Goal: Task Accomplishment & Management: Complete application form

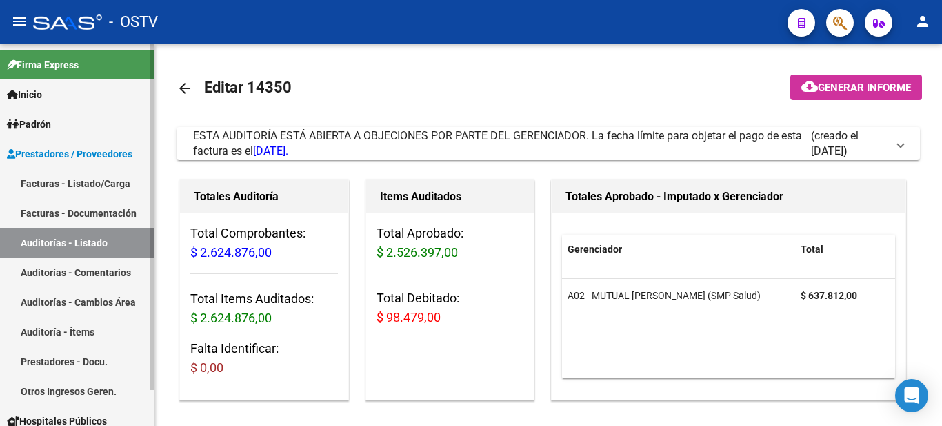
scroll to position [39, 0]
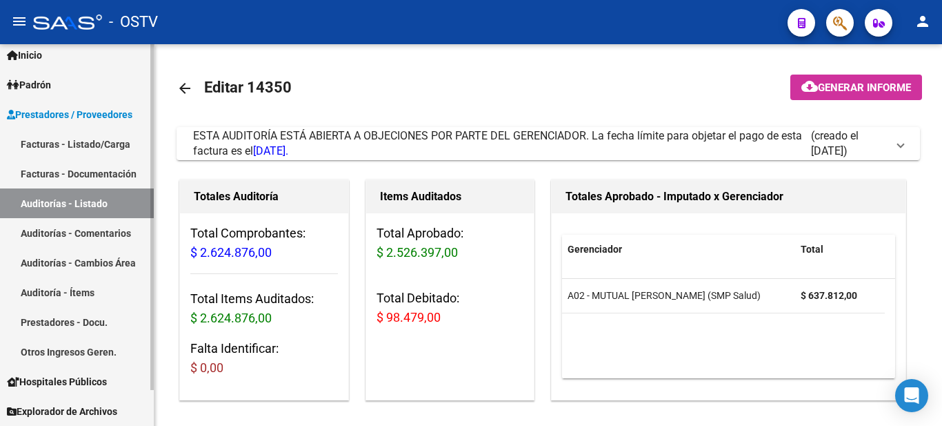
click at [71, 147] on link "Facturas - Listado/Carga" at bounding box center [77, 144] width 154 height 30
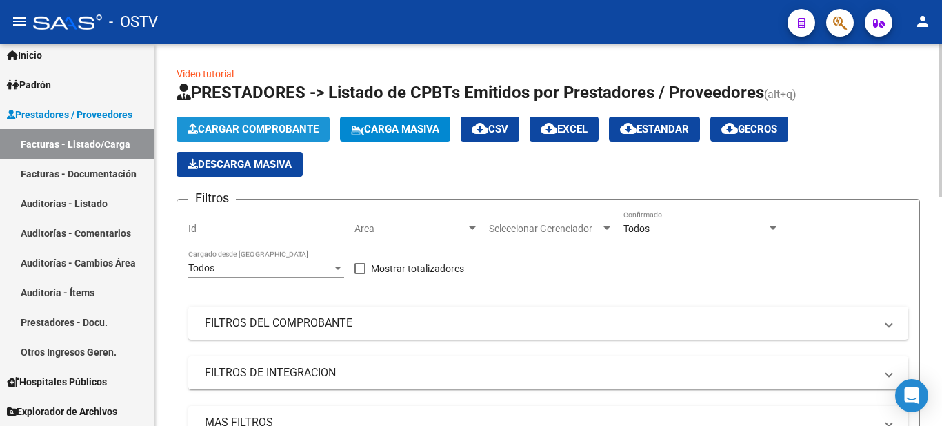
click at [248, 130] on span "Cargar Comprobante" at bounding box center [253, 129] width 131 height 12
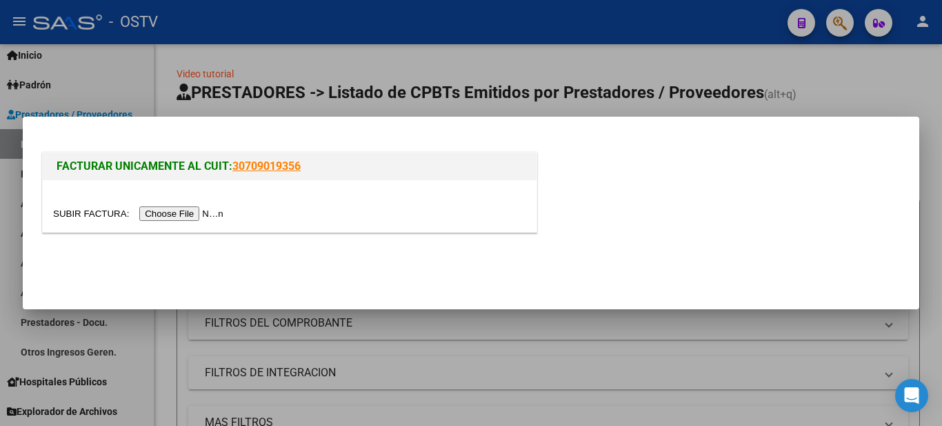
click at [190, 208] on input "file" at bounding box center [140, 213] width 174 height 14
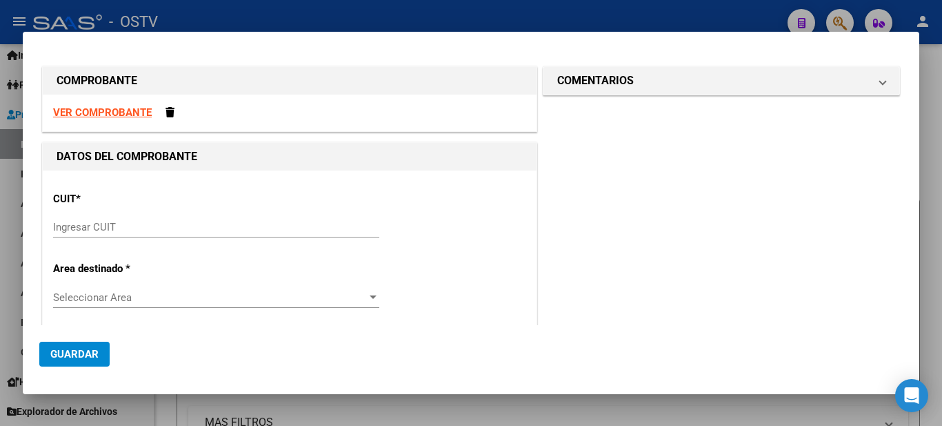
click at [125, 230] on input "Ingresar CUIT" at bounding box center [216, 227] width 326 height 12
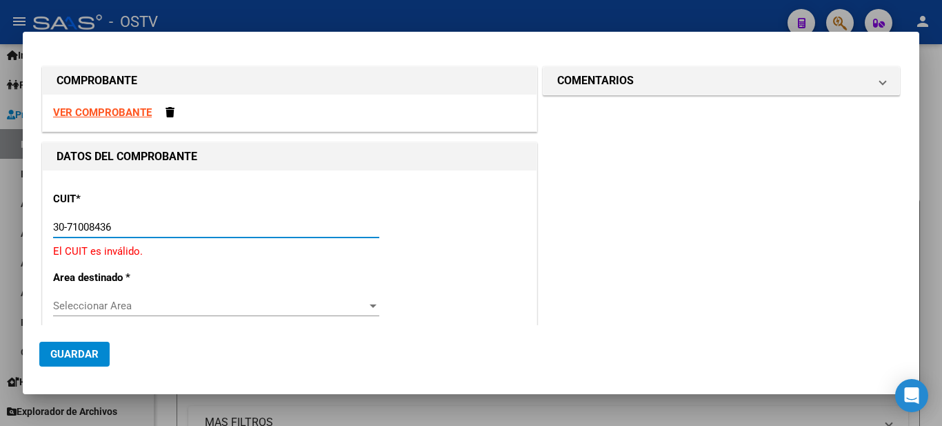
type input "30-71008436-6"
type input "6"
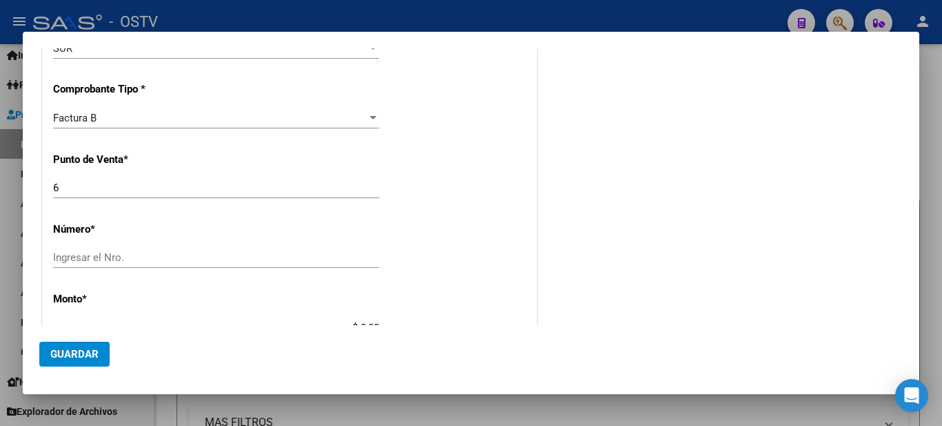
scroll to position [380, 0]
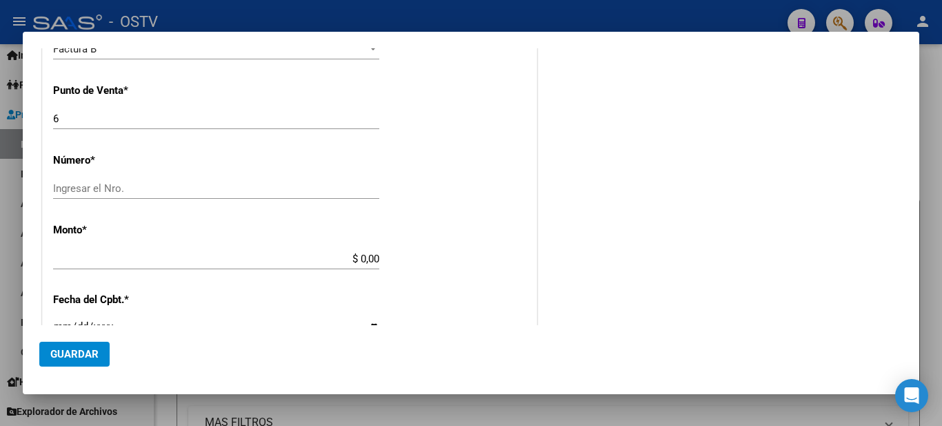
type input "30-71008436-6"
click at [119, 181] on div "Ingresar el Nro." at bounding box center [216, 188] width 326 height 21
type input "3732"
click at [373, 260] on input "$ 0,00" at bounding box center [216, 258] width 326 height 12
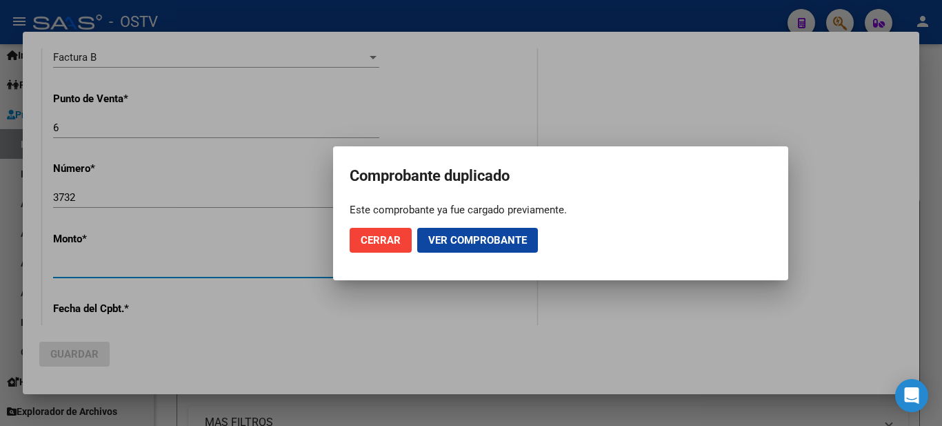
scroll to position [389, 0]
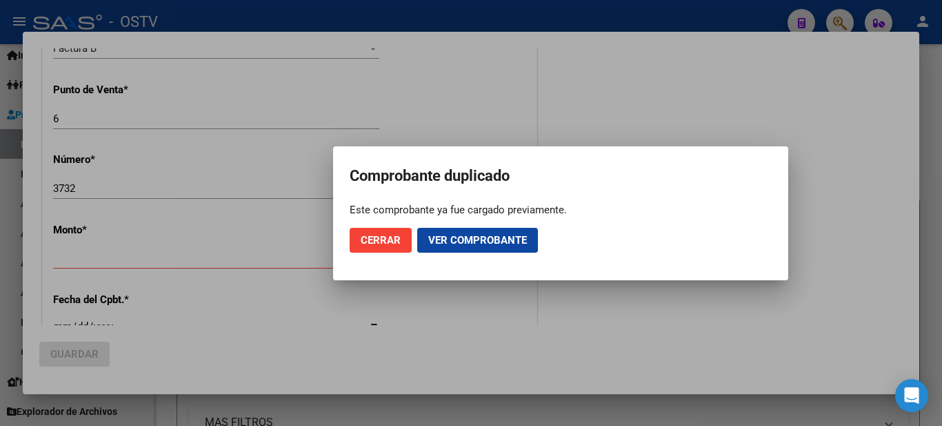
click at [343, 254] on mat-dialog-container "Comprobante duplicado Este comprobante ya fue cargado previamente. Cerrar Ver c…" at bounding box center [560, 213] width 455 height 134
click at [454, 241] on span "Ver comprobante" at bounding box center [477, 240] width 99 height 12
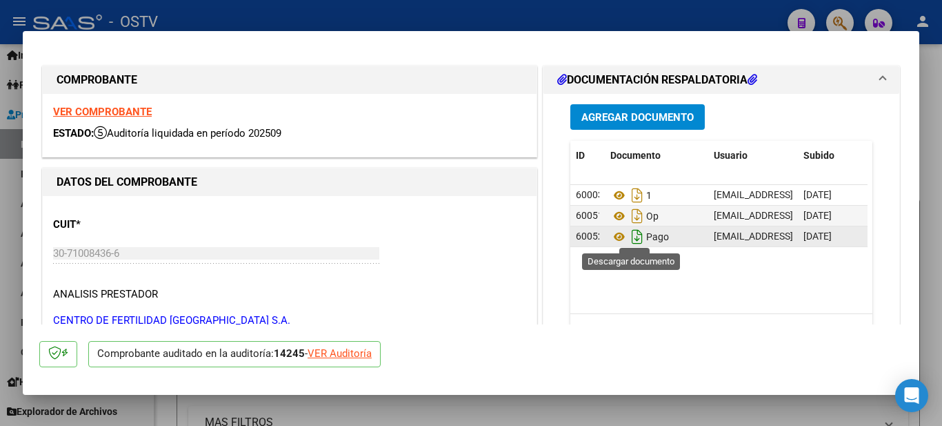
click at [629, 237] on icon "Descargar documento" at bounding box center [637, 237] width 18 height 22
click at [329, 16] on div at bounding box center [471, 213] width 942 height 426
type input "$ 0,00"
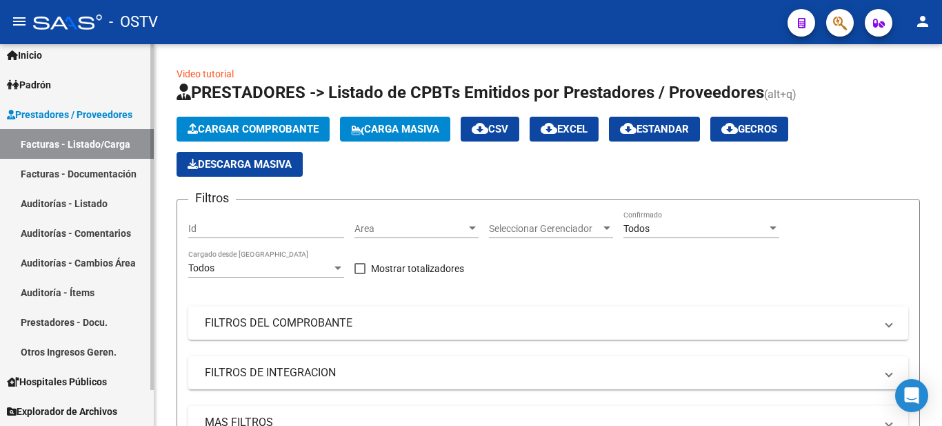
click at [87, 150] on link "Facturas - Listado/Carga" at bounding box center [77, 144] width 154 height 30
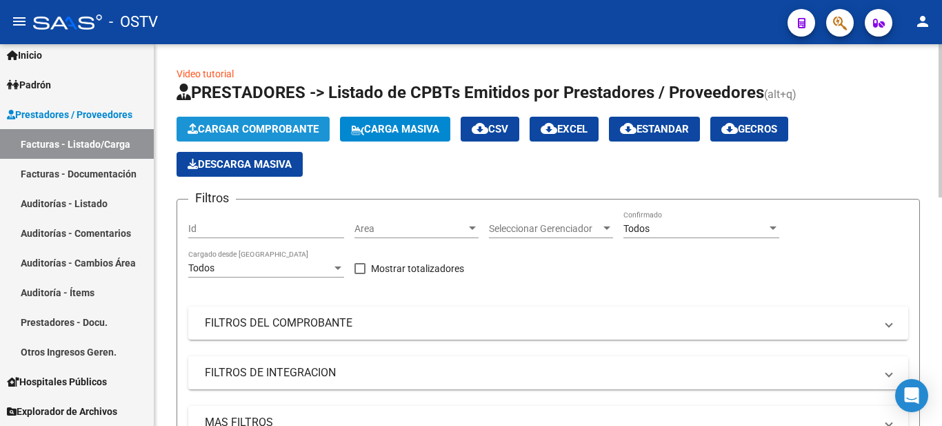
click at [205, 130] on span "Cargar Comprobante" at bounding box center [253, 129] width 131 height 12
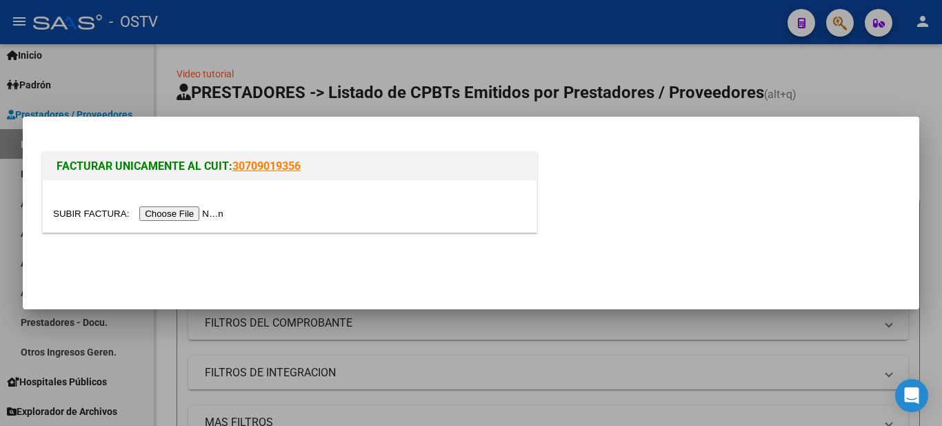
click at [156, 211] on input "file" at bounding box center [140, 213] width 174 height 14
click at [201, 213] on input "file" at bounding box center [140, 213] width 174 height 14
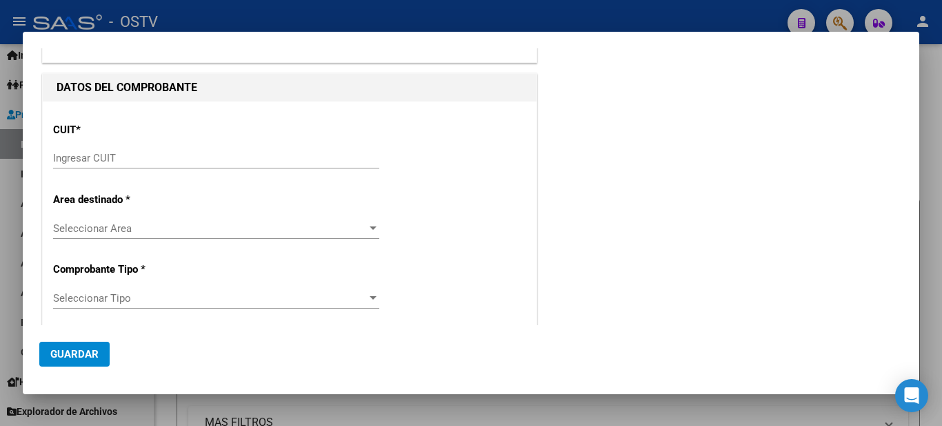
scroll to position [0, 0]
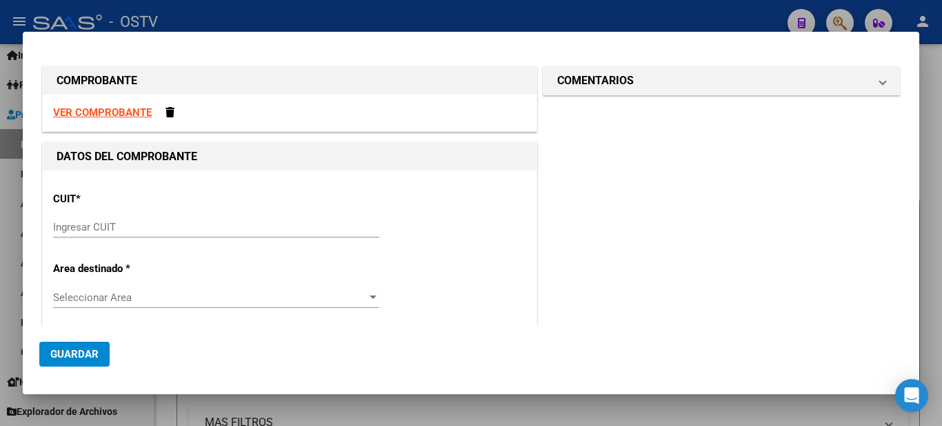
click at [112, 234] on div "Ingresar CUIT" at bounding box center [216, 227] width 326 height 21
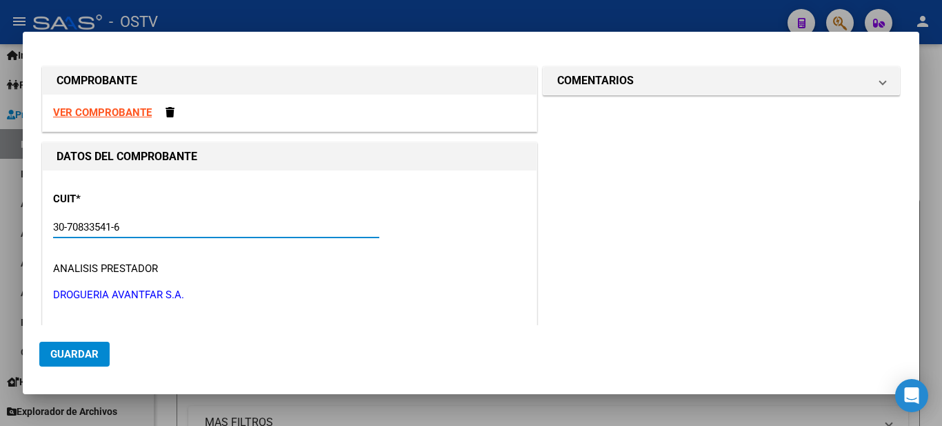
scroll to position [138, 0]
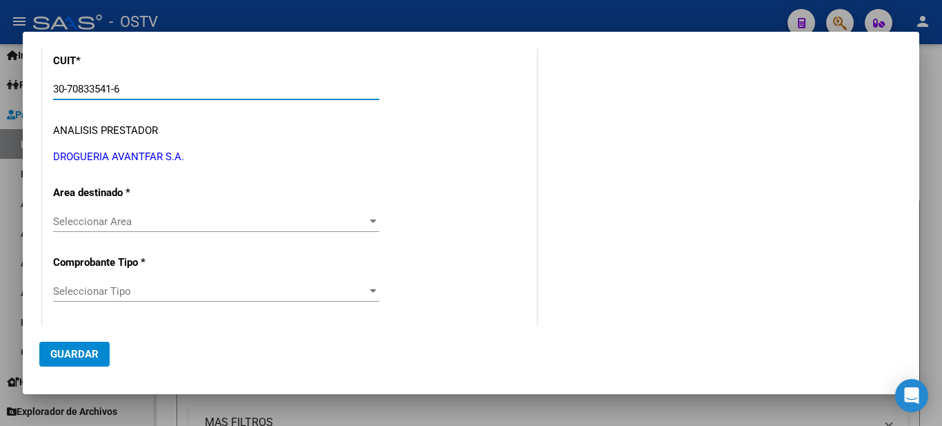
type input "30-70833541-6"
click at [109, 223] on span "Seleccionar Area" at bounding box center [210, 221] width 314 height 12
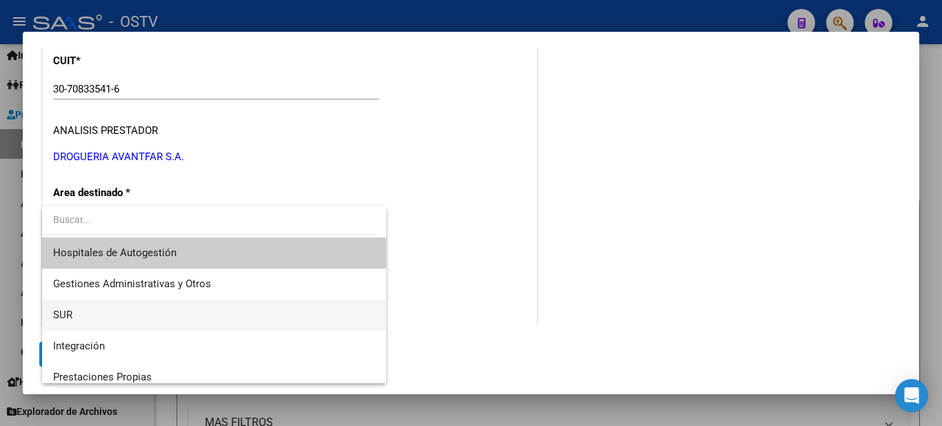
click at [94, 312] on span "SUR" at bounding box center [214, 314] width 322 height 31
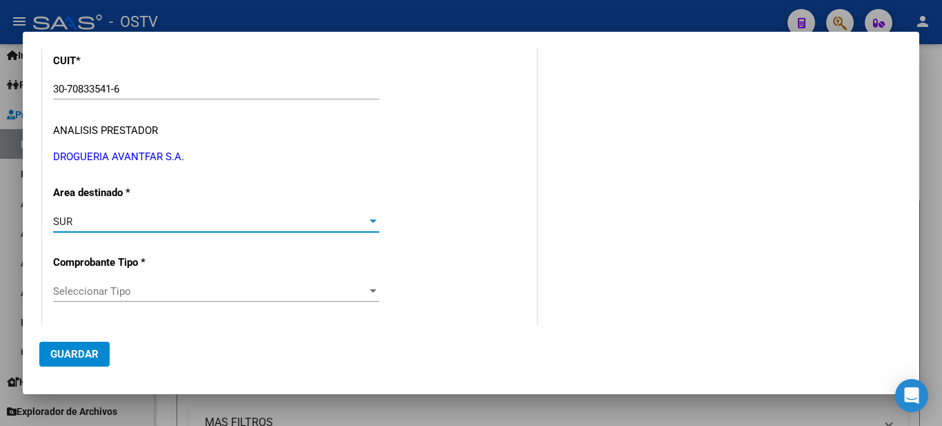
scroll to position [207, 0]
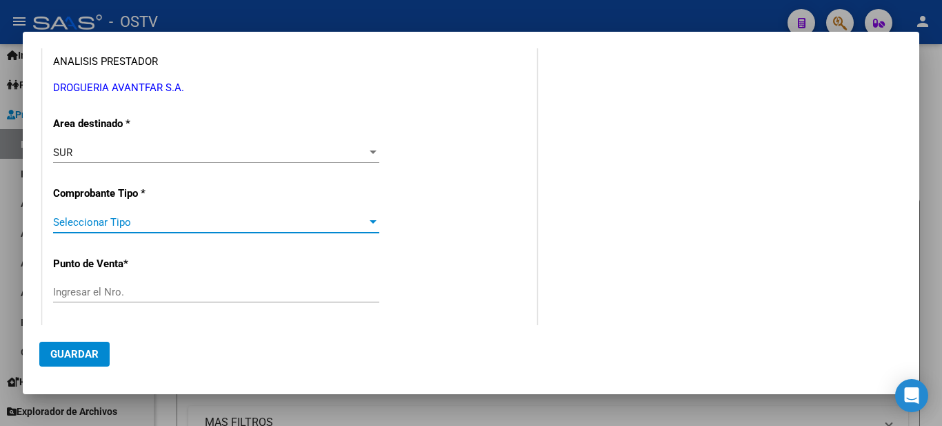
click at [87, 217] on span "Seleccionar Tipo" at bounding box center [210, 222] width 314 height 12
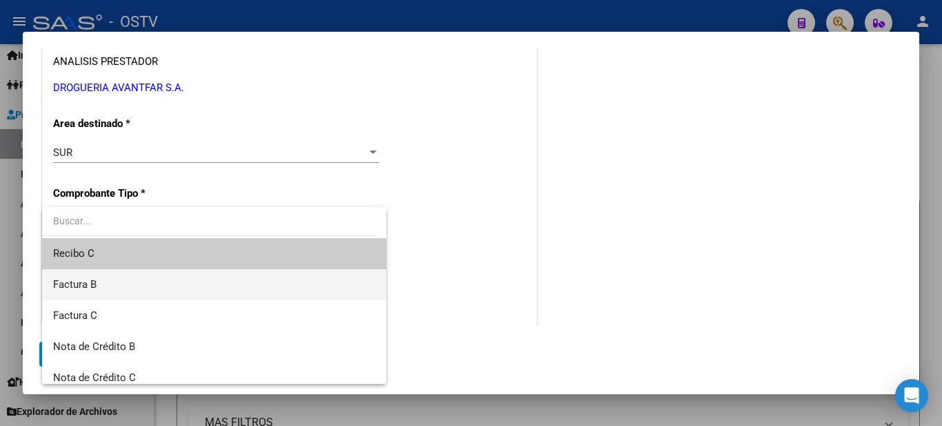
click at [110, 290] on span "Factura B" at bounding box center [214, 284] width 322 height 31
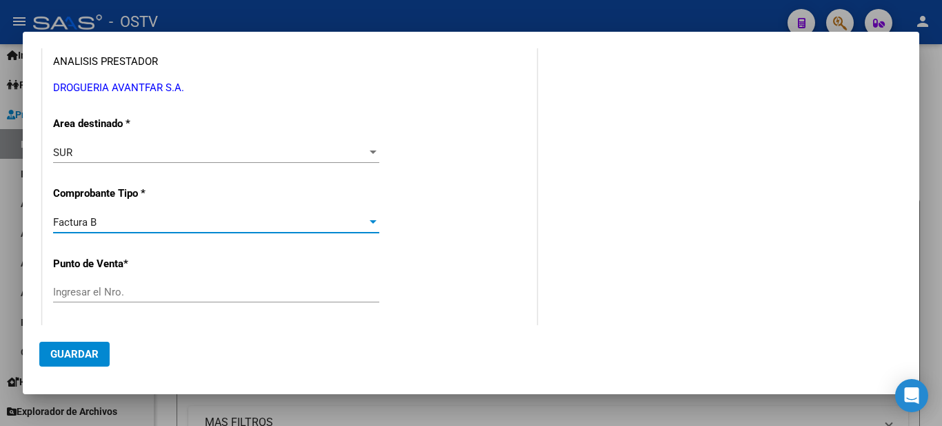
scroll to position [276, 0]
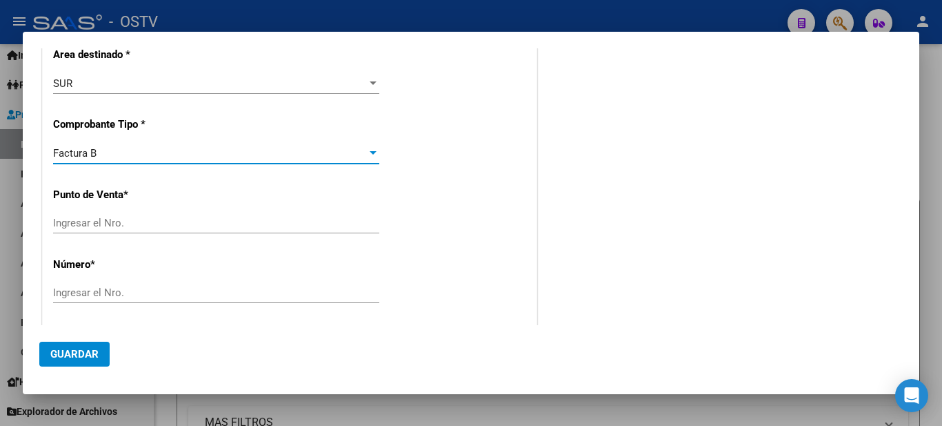
click at [94, 217] on input "Ingresar el Nro." at bounding box center [216, 223] width 326 height 12
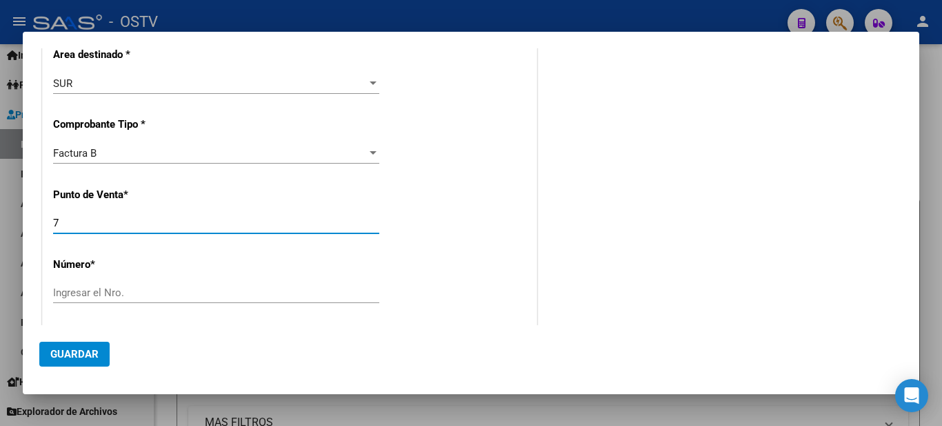
type input "7"
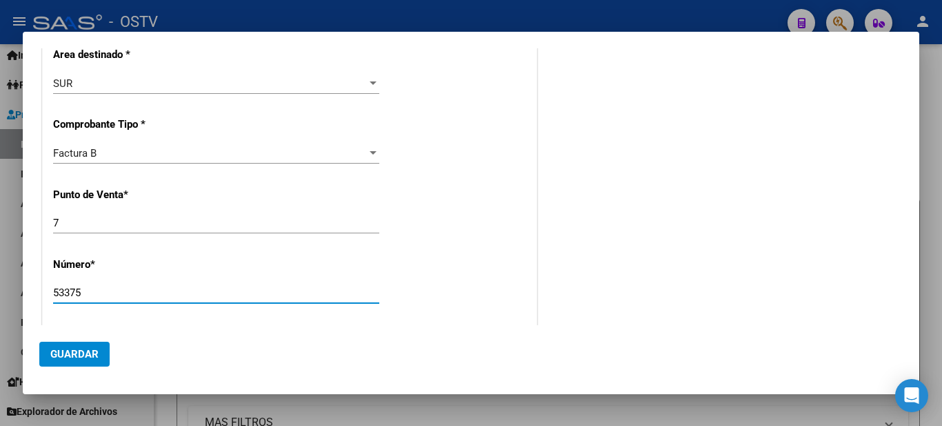
scroll to position [414, 0]
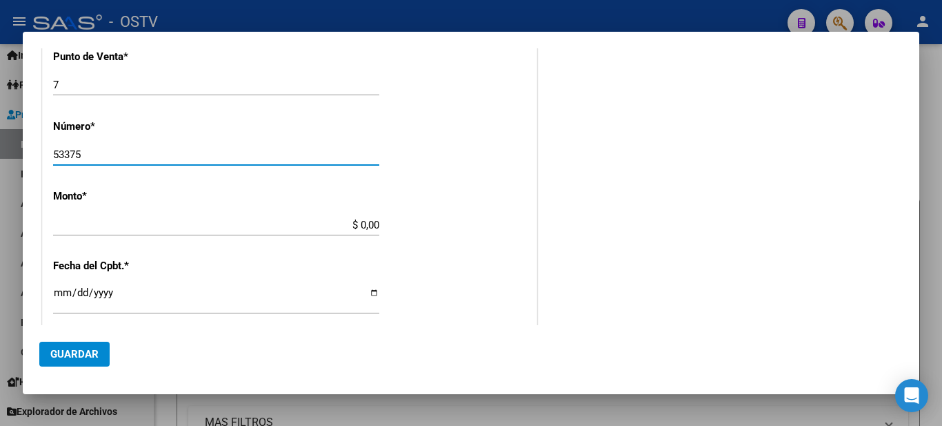
type input "53375"
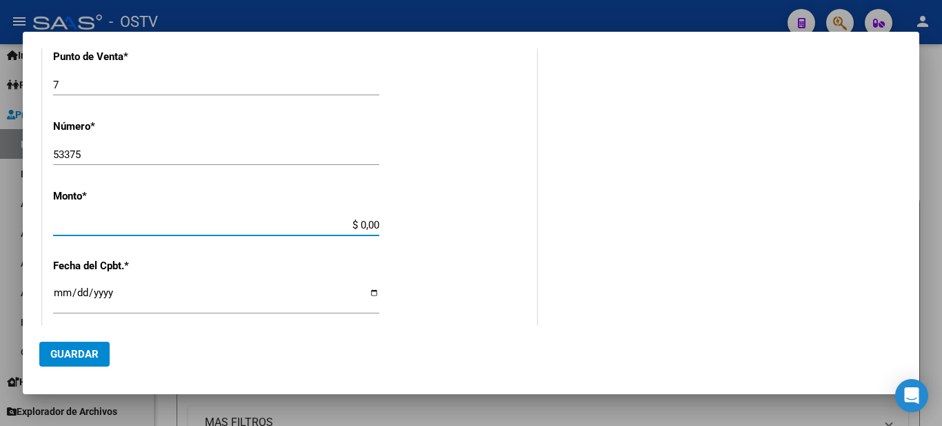
click at [353, 225] on input "$ 0,00" at bounding box center [216, 225] width 326 height 12
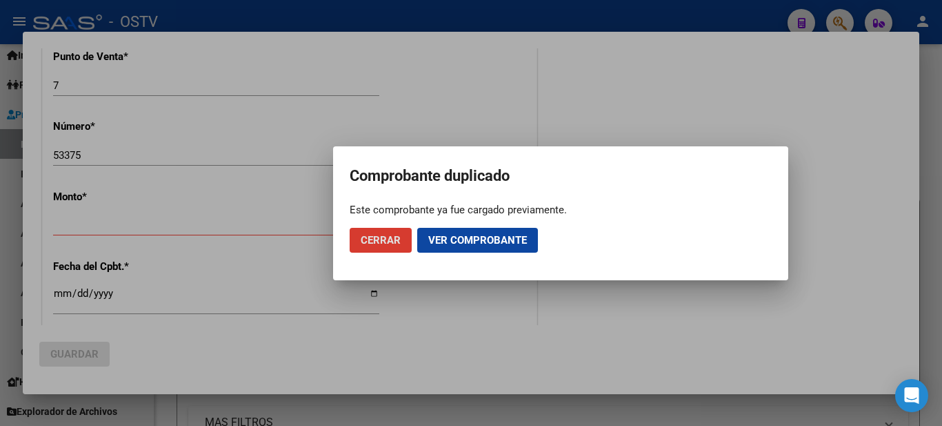
drag, startPoint x: 353, startPoint y: 225, endPoint x: 383, endPoint y: 228, distance: 30.5
click at [383, 228] on div "COMPROBANTE VER COMPROBANTE DATOS DEL COMPROBANTE Este comprobante ya fue carga…" at bounding box center [471, 213] width 942 height 426
click at [454, 294] on div at bounding box center [471, 213] width 942 height 426
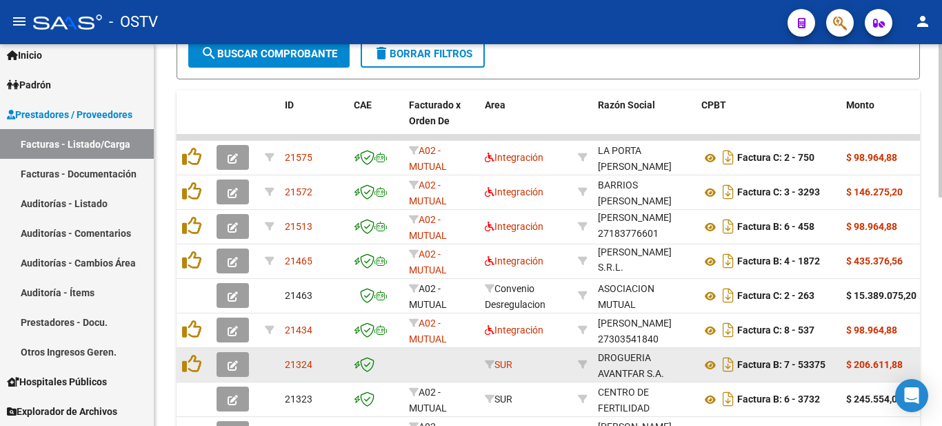
scroll to position [18, 0]
click at [631, 361] on div "DROGUERIA AVANTFAR S.A." at bounding box center [644, 348] width 92 height 32
click at [228, 369] on icon "button" at bounding box center [233, 365] width 10 height 10
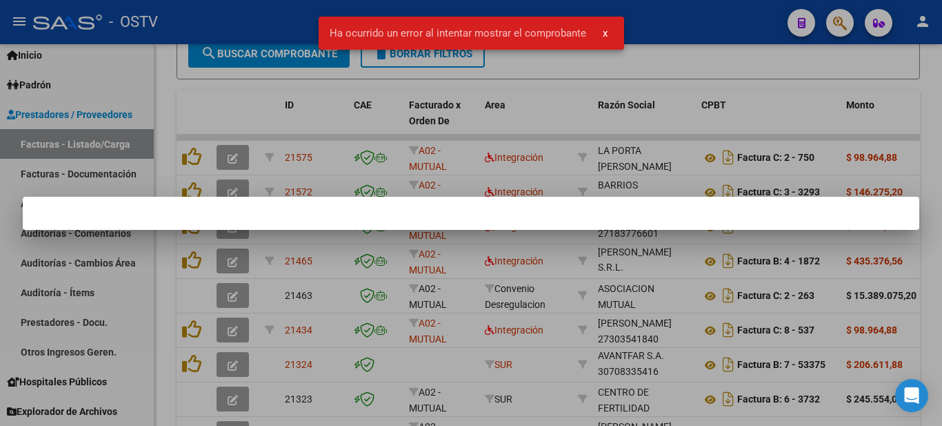
click at [590, 334] on div at bounding box center [471, 213] width 942 height 426
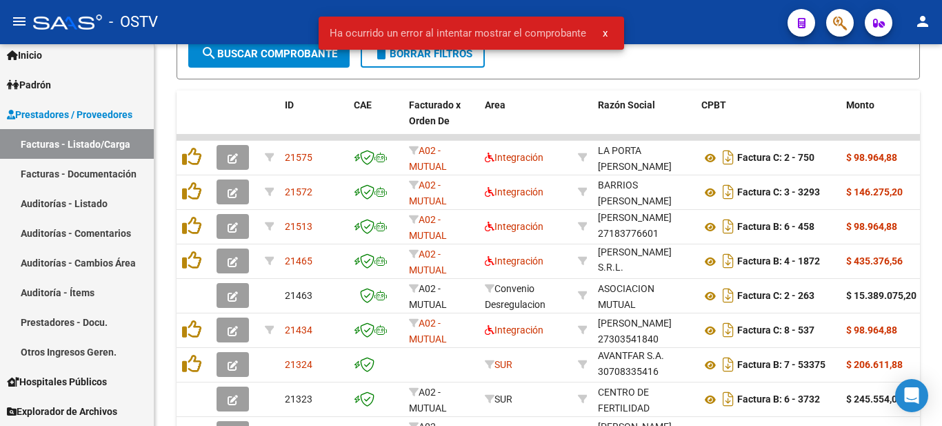
scroll to position [414, 0]
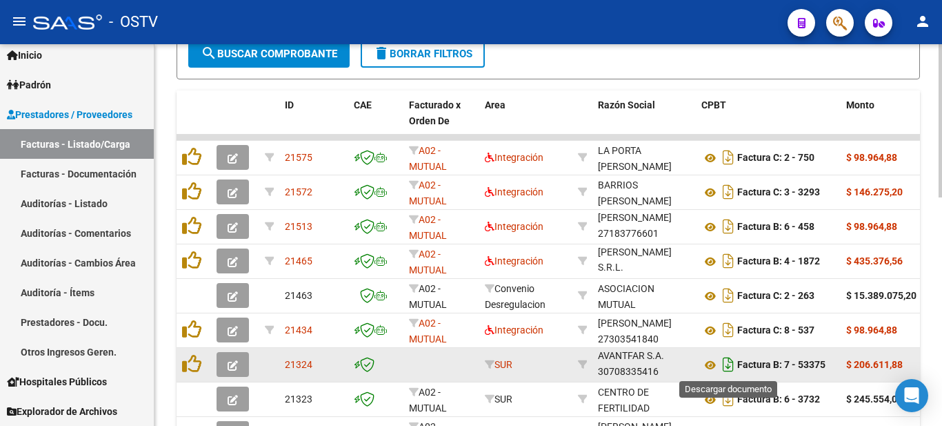
click at [728, 370] on icon "Descargar documento" at bounding box center [728, 364] width 18 height 22
